Goal: Register for event/course

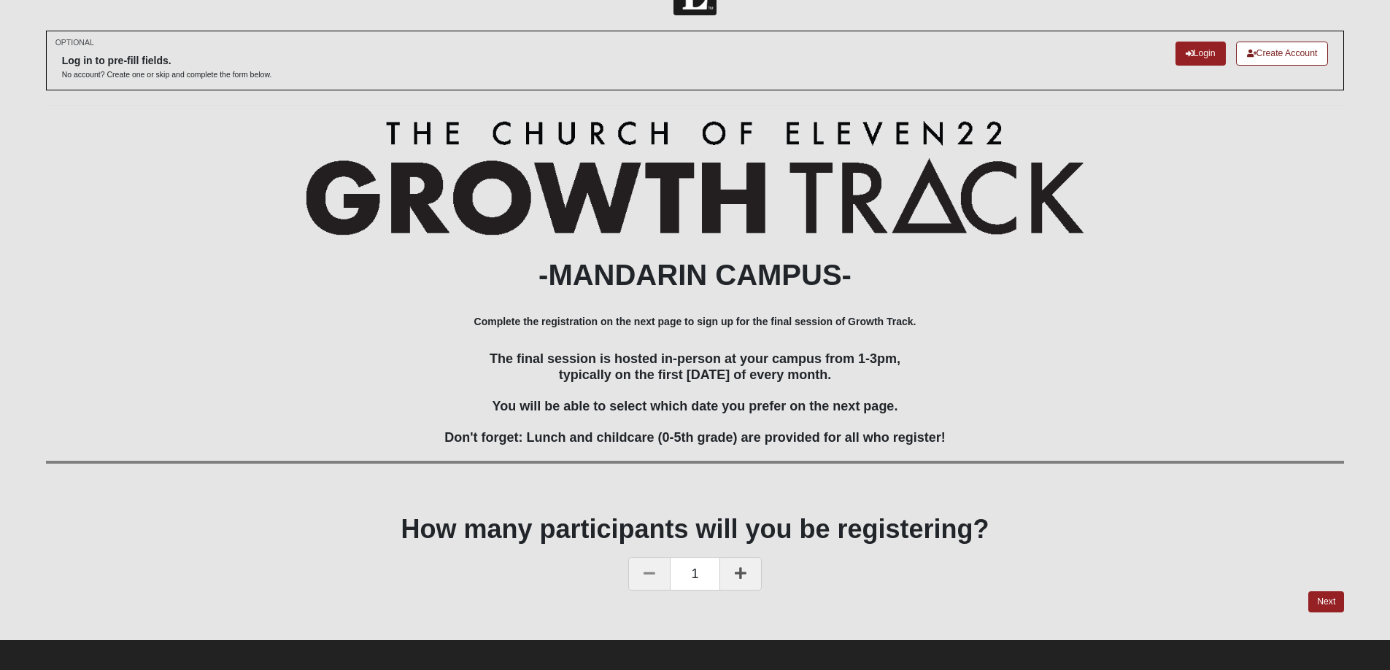
scroll to position [55, 0]
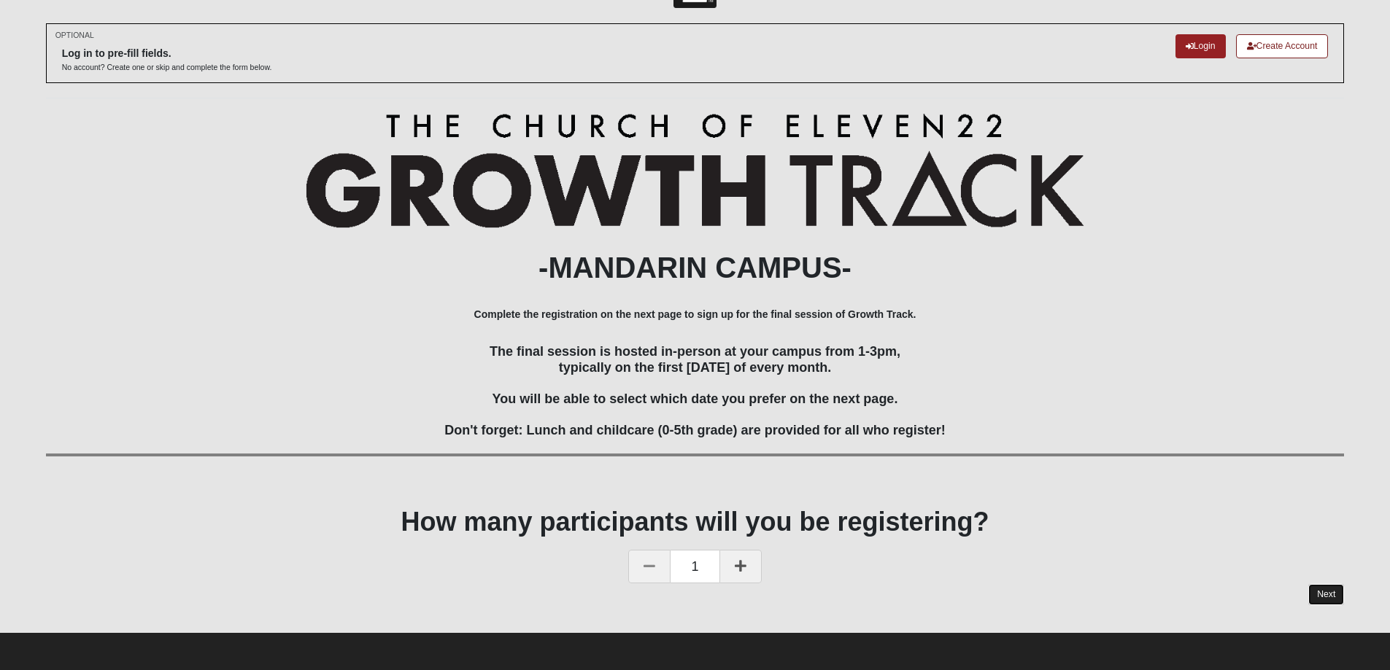
click at [1323, 595] on link "Next" at bounding box center [1326, 594] width 36 height 21
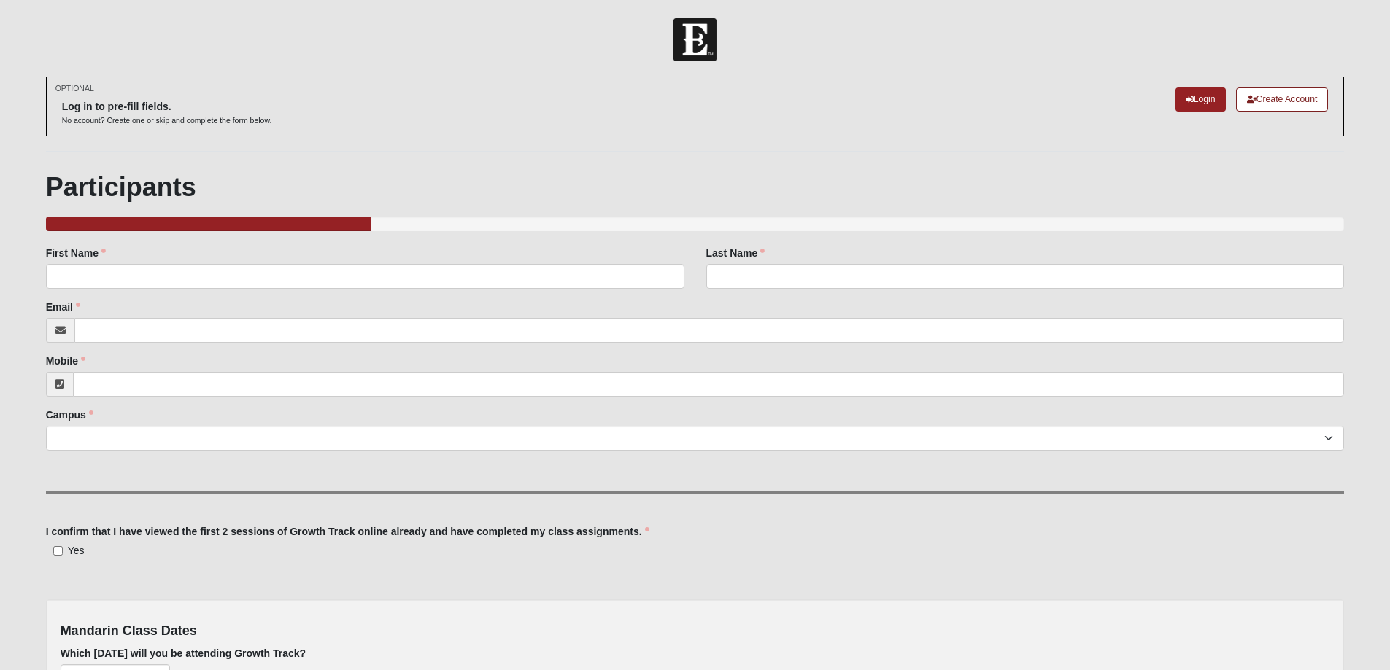
click at [79, 259] on label "First Name" at bounding box center [76, 253] width 60 height 15
click at [79, 264] on input "First Name" at bounding box center [365, 276] width 638 height 25
type input "[PERSON_NAME]"
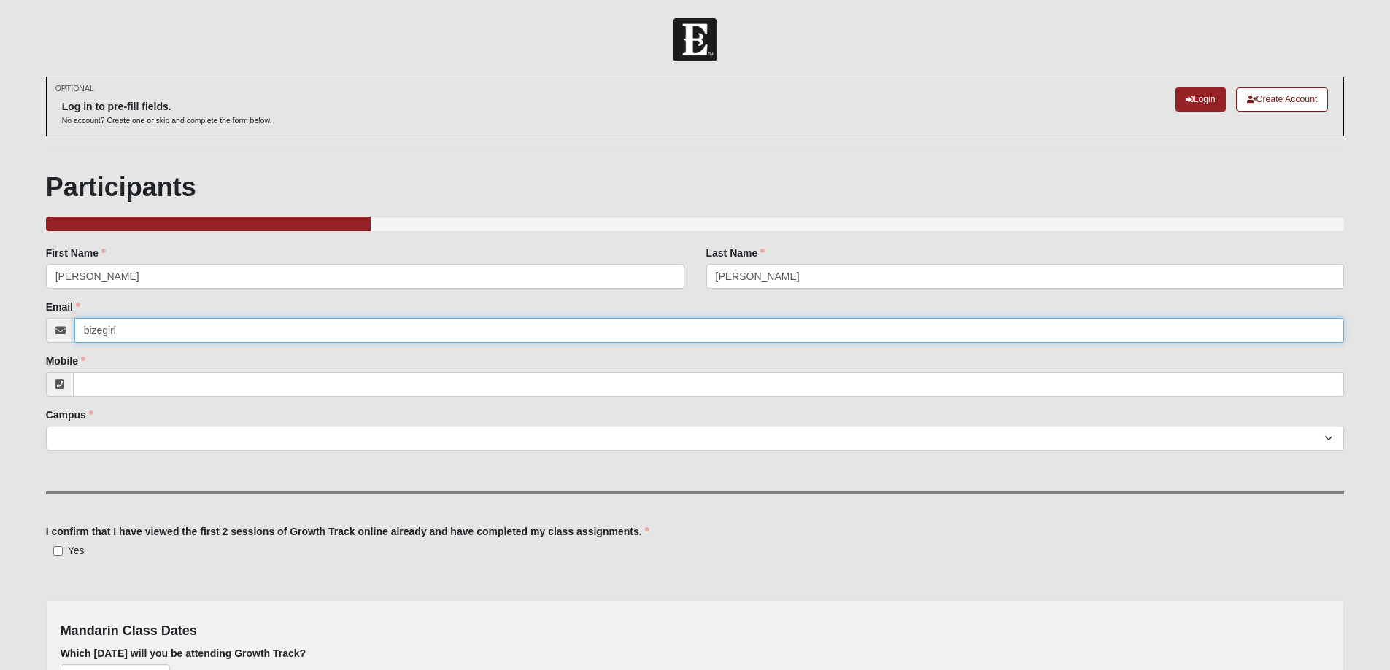
type input "[EMAIL_ADDRESS][DOMAIN_NAME]"
type input "[PHONE_NUMBER]"
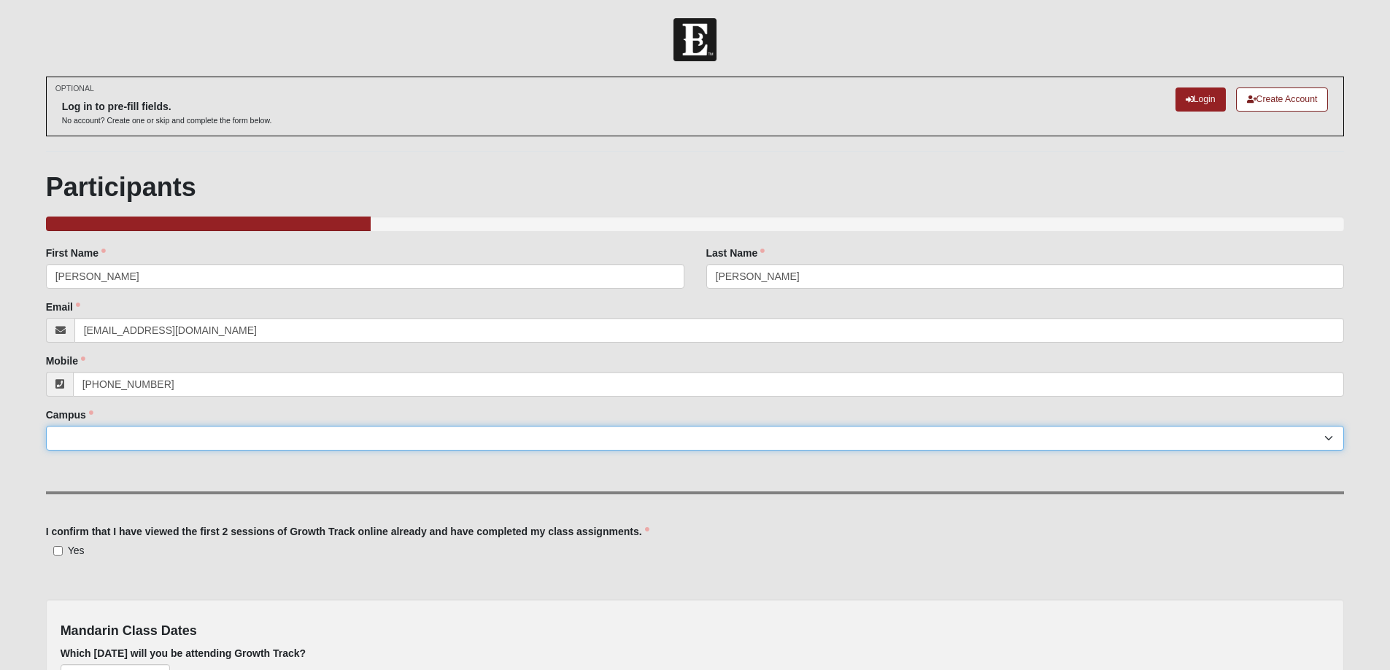
click at [159, 438] on select "Arlington Baymeadows Eleven22 Online [PERSON_NAME][GEOGRAPHIC_DATA] Jesup [GEOG…" at bounding box center [695, 438] width 1299 height 25
select select "6"
click at [46, 426] on select "Arlington Baymeadows Eleven22 Online [PERSON_NAME][GEOGRAPHIC_DATA] Jesup [GEOG…" at bounding box center [695, 438] width 1299 height 25
click at [61, 547] on input "Yes" at bounding box center [57, 550] width 9 height 9
checkbox input "true"
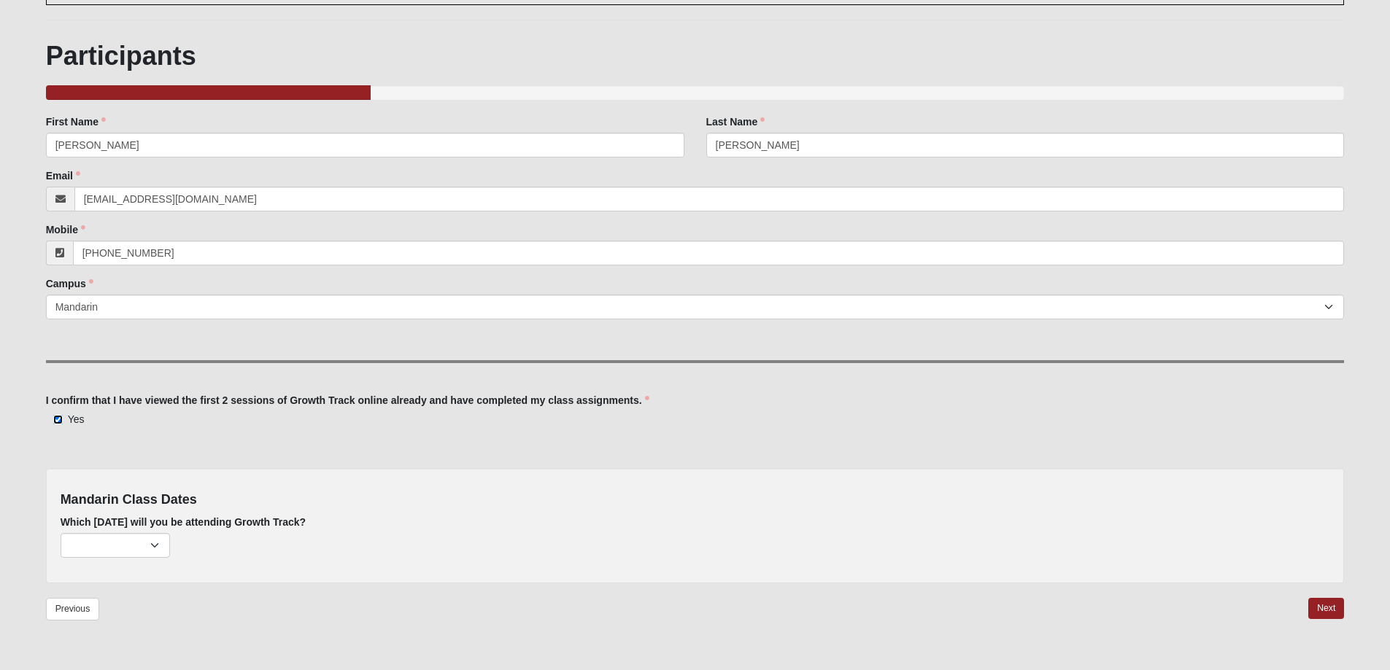
scroll to position [169, 0]
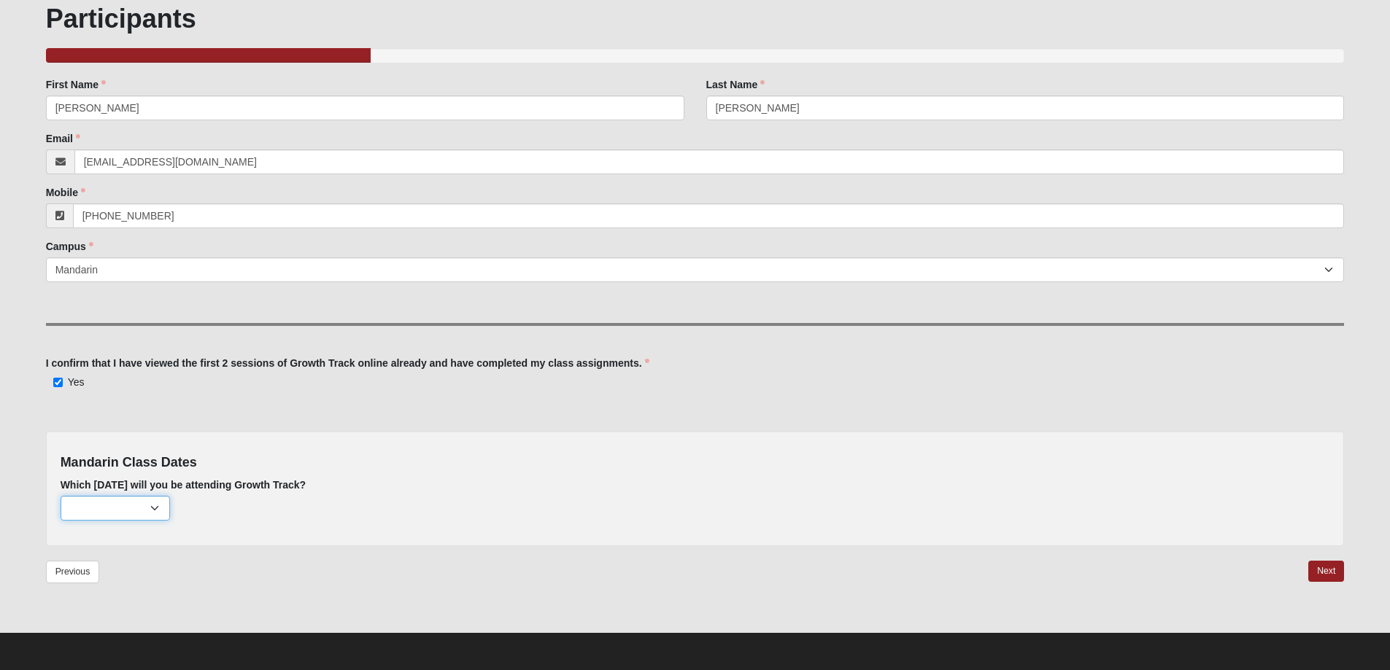
click at [159, 510] on select "[DATE] (none remaining) [DATE] (none remaining) [DATE] (none remaining) [DATE] …" at bounding box center [115, 508] width 109 height 25
select select "671"
click at [61, 496] on select "[DATE] (none remaining) [DATE] (none remaining) [DATE] (none remaining) [DATE] …" at bounding box center [115, 508] width 109 height 25
click at [1324, 569] on link "Next" at bounding box center [1326, 571] width 36 height 21
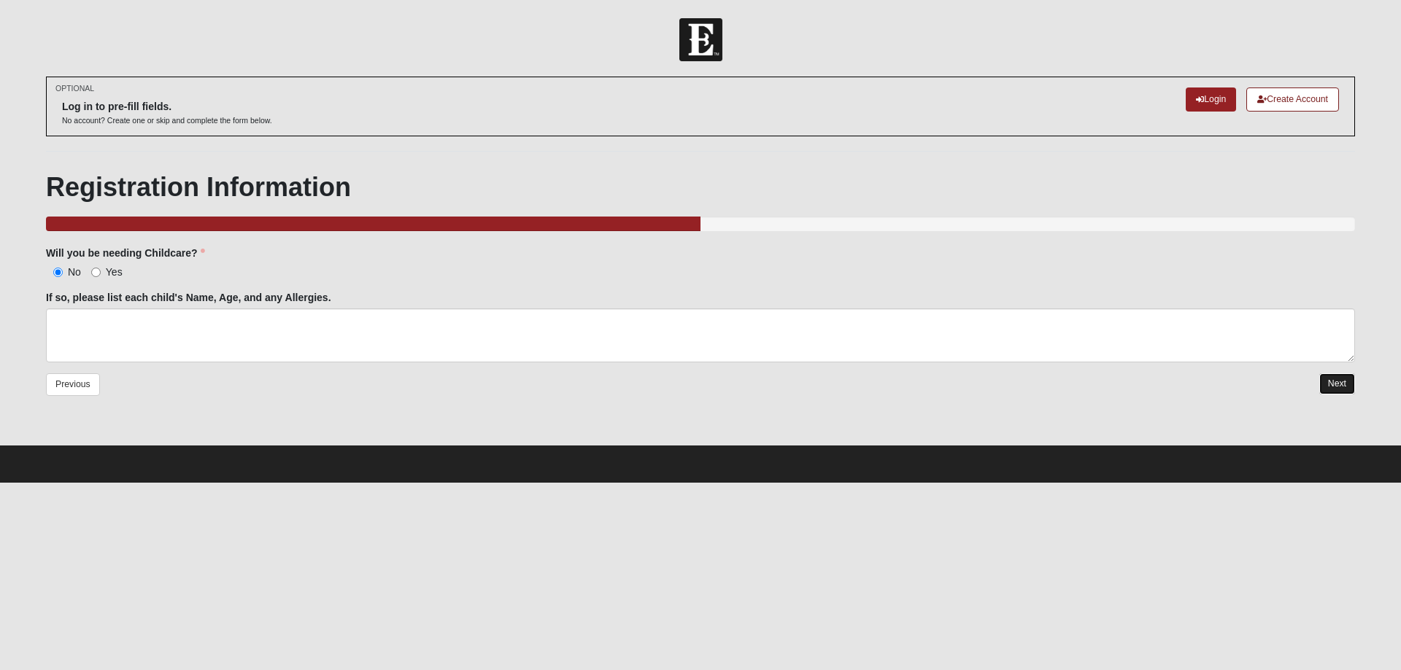
click at [1340, 383] on link "Next" at bounding box center [1337, 384] width 36 height 21
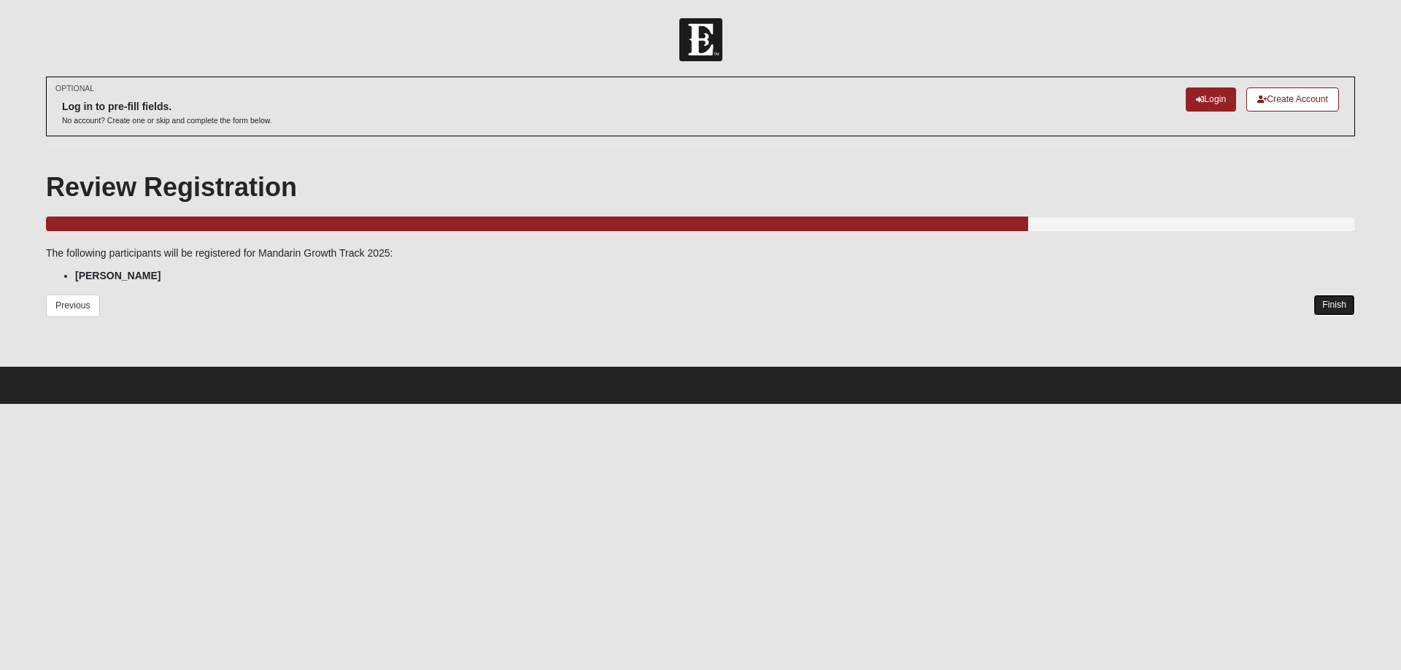
click at [1335, 299] on link "Finish" at bounding box center [1334, 305] width 42 height 21
